Goal: Information Seeking & Learning: Learn about a topic

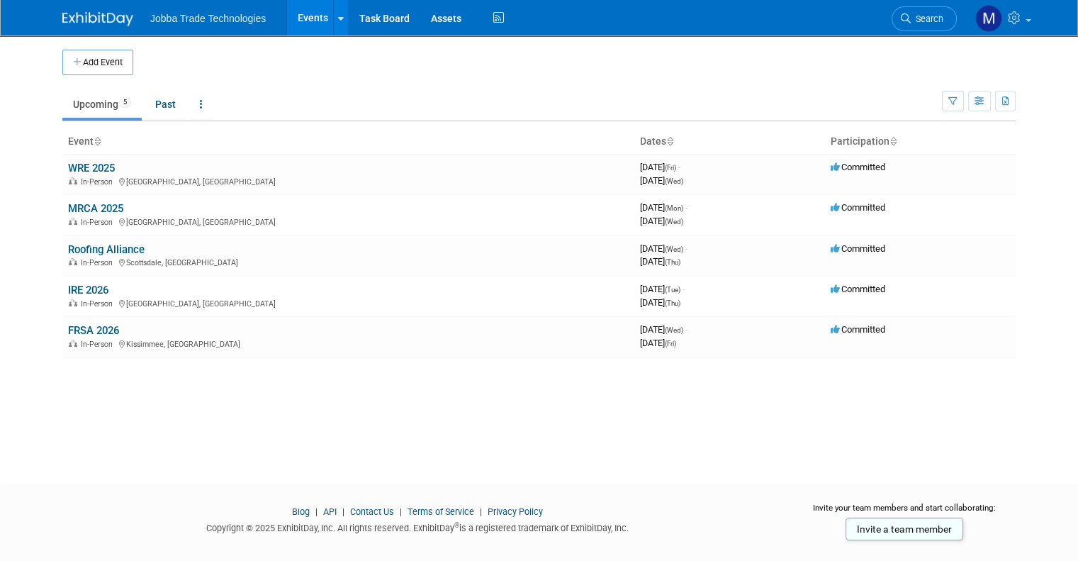
click at [93, 169] on link "WRE 2025" at bounding box center [91, 168] width 47 height 13
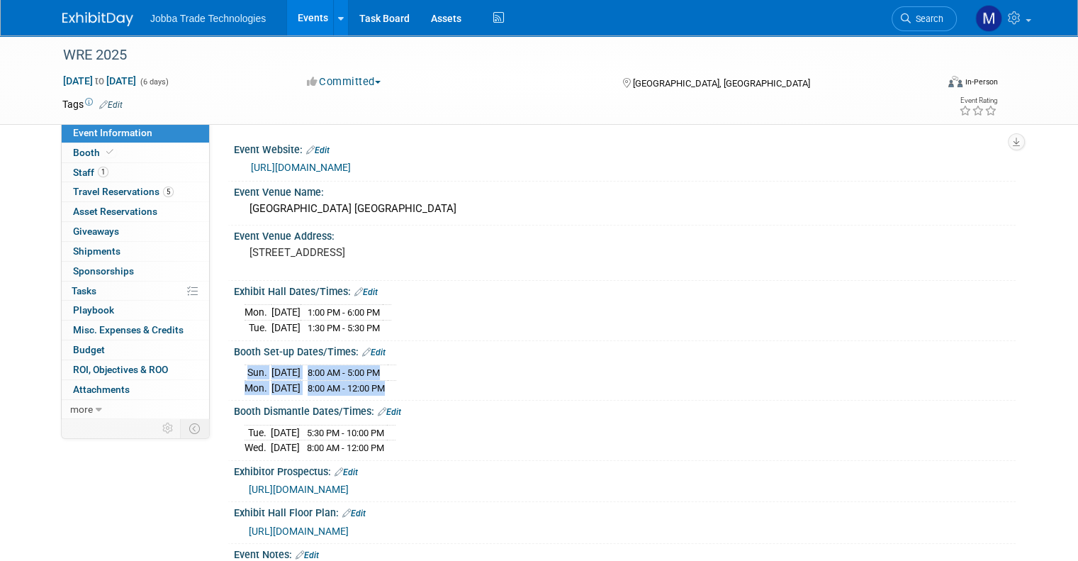
drag, startPoint x: 408, startPoint y: 385, endPoint x: 228, endPoint y: 371, distance: 180.6
click at [234, 371] on div "[DATE] 8:00 AM - 5:00 PM [DATE] 8:00 AM - 12:00 PM Save Changes Cancel" at bounding box center [625, 376] width 782 height 39
copy div "[DATE] 8:00 AM - 5:00 PM [DATE] 8:00 AM - 12:00 PM"
drag, startPoint x: 411, startPoint y: 326, endPoint x: 233, endPoint y: 311, distance: 178.6
click at [245, 311] on div "[DATE] 1:00 PM - 6:00 PM [DATE] 1:30 PM - 5:30 PM" at bounding box center [625, 318] width 761 height 34
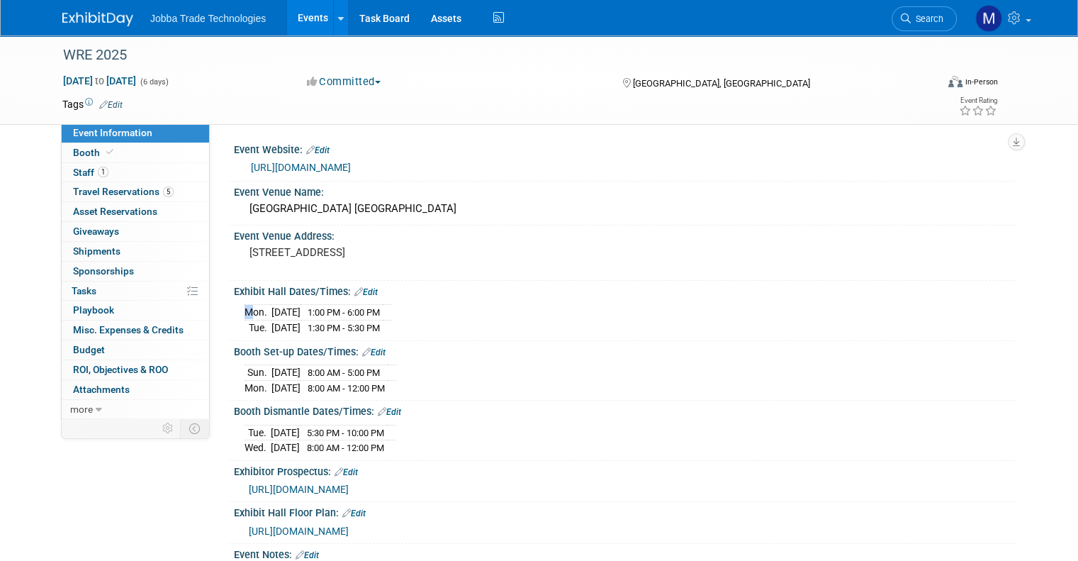
copy table
drag, startPoint x: 411, startPoint y: 384, endPoint x: 233, endPoint y: 374, distance: 179.0
click at [245, 374] on tbody "[DATE] 8:00 AM - 5:00 PM [DATE] 8:00 AM - 12:00 PM" at bounding box center [321, 380] width 152 height 30
copy tbody "[DATE] 8:00 AM - 5:00 PM [DATE] 8:00 AM - 12:00 PM"
click at [434, 263] on div "[STREET_ADDRESS]" at bounding box center [397, 258] width 305 height 33
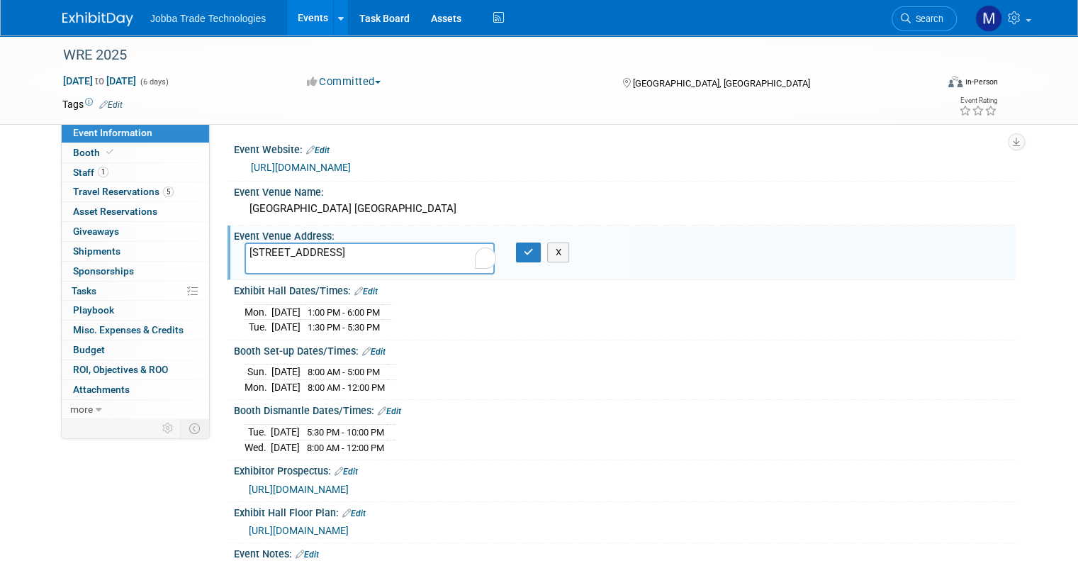
click at [272, 371] on td "[DATE]" at bounding box center [286, 372] width 29 height 16
drag, startPoint x: 238, startPoint y: 368, endPoint x: 403, endPoint y: 384, distance: 166.0
click at [396, 384] on tbody "[DATE] 8:00 AM - 5:00 PM [DATE] 8:00 AM - 12:00 PM" at bounding box center [321, 379] width 152 height 30
copy tbody "[DATE] 8:00 AM - 5:00 PM [DATE] 8:00 AM - 12:00 PM"
drag, startPoint x: 386, startPoint y: 445, endPoint x: 306, endPoint y: 445, distance: 80.1
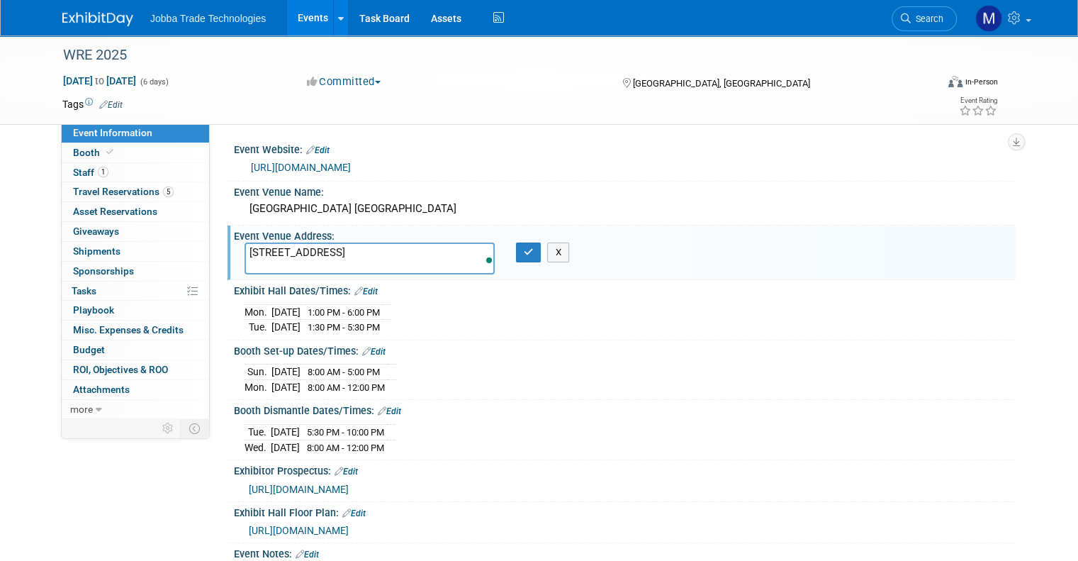
click at [306, 445] on div "[DATE] 5:30 PM - 10:00 PM [DATE] 8:00 AM - 12:00 PM" at bounding box center [625, 437] width 761 height 34
drag, startPoint x: 247, startPoint y: 428, endPoint x: 399, endPoint y: 437, distance: 152.7
click at [396, 439] on tbody "[DATE] 5:30 PM - 10:00 PM [DATE] 8:00 AM - 12:00 PM" at bounding box center [320, 439] width 151 height 30
copy tbody "[DATE] 5:30 PM - 10:00 PM [DATE] 8:00 AM - 12:00 PM"
click at [130, 174] on link "1 Staff 1" at bounding box center [135, 172] width 147 height 19
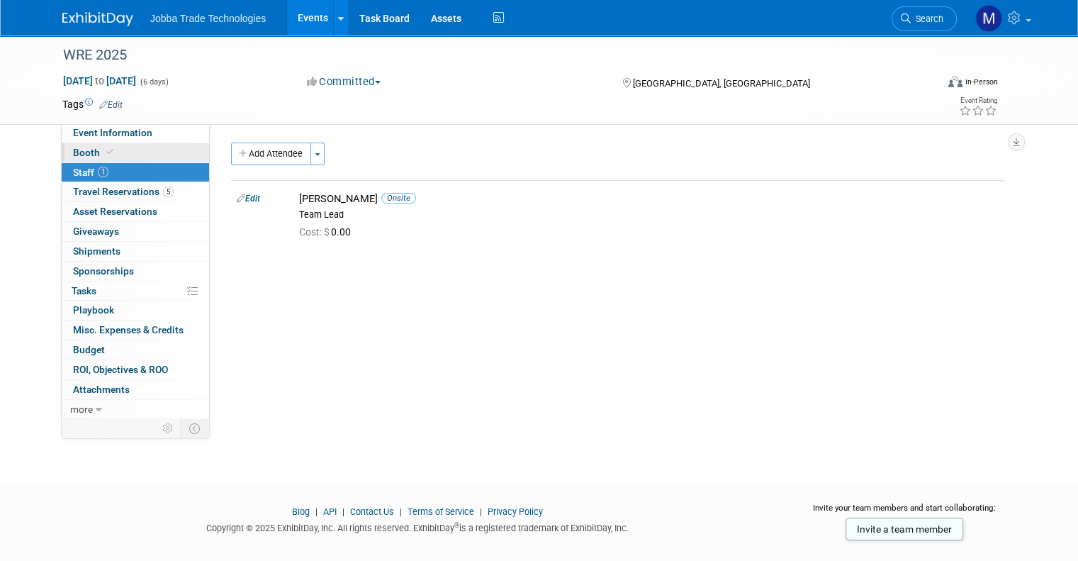
click at [108, 149] on link "Booth" at bounding box center [135, 152] width 147 height 19
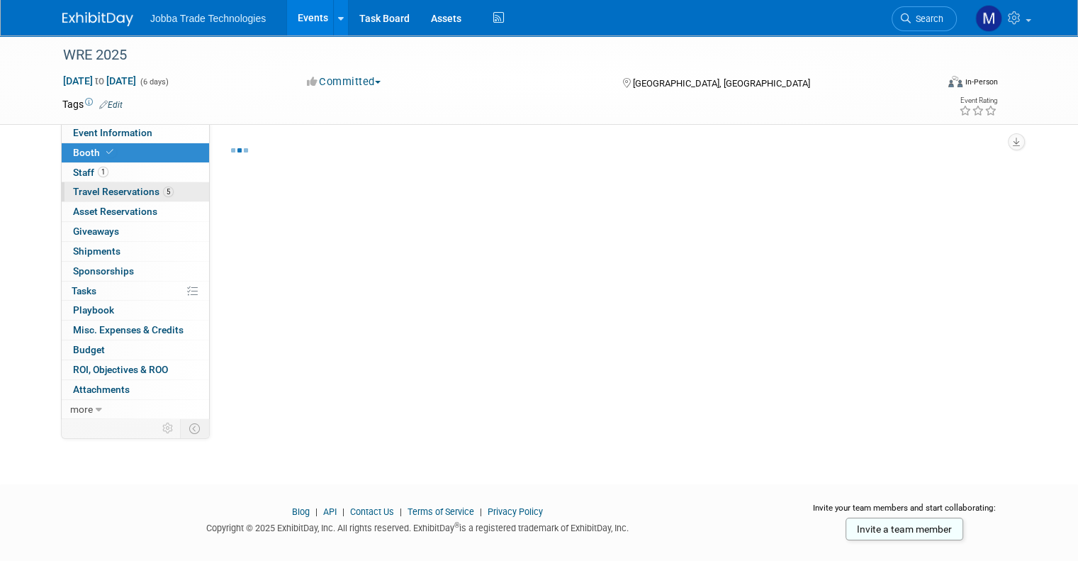
click at [123, 198] on link "5 Travel Reservations 5" at bounding box center [135, 191] width 147 height 19
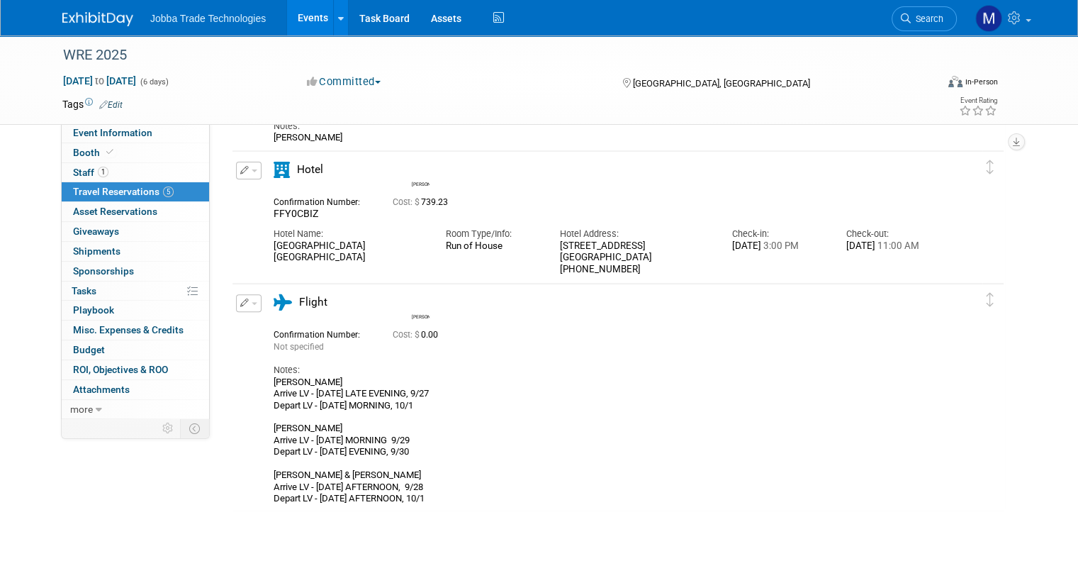
scroll to position [518, 0]
